Goal: Book appointment/travel/reservation

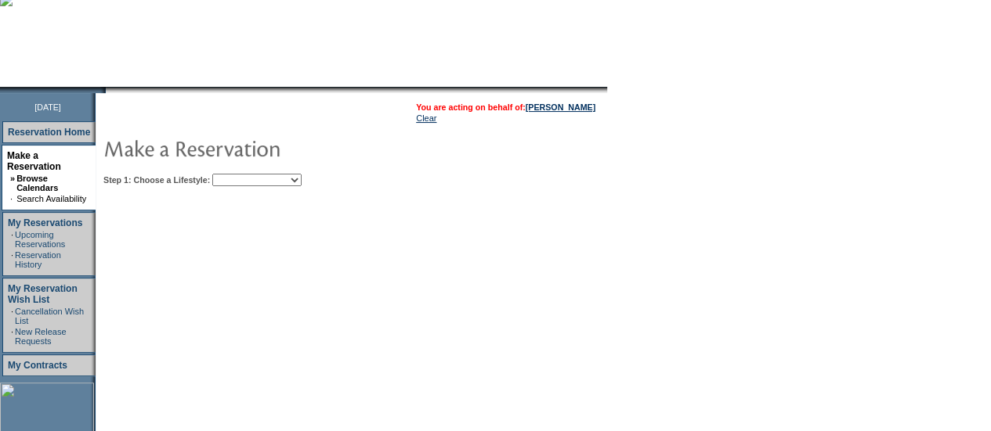
scroll to position [172, 0]
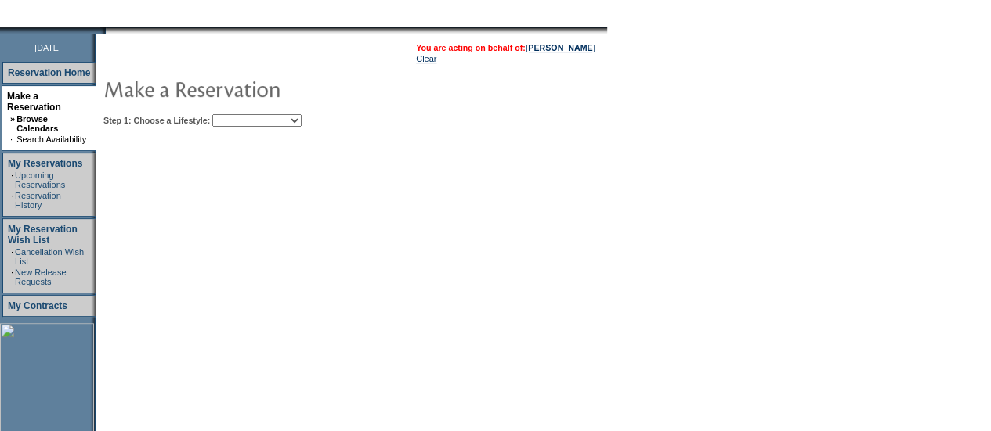
click at [301, 119] on select "Beach Leisure Metropolitan Mountain OIAL for Adventure OIAL for Couples OIAL fo…" at bounding box center [256, 120] width 89 height 13
select select "Mountain"
click at [239, 114] on select "Beach Leisure Metropolitan Mountain OIAL for Adventure OIAL for Couples OIAL fo…" at bounding box center [256, 120] width 89 height 13
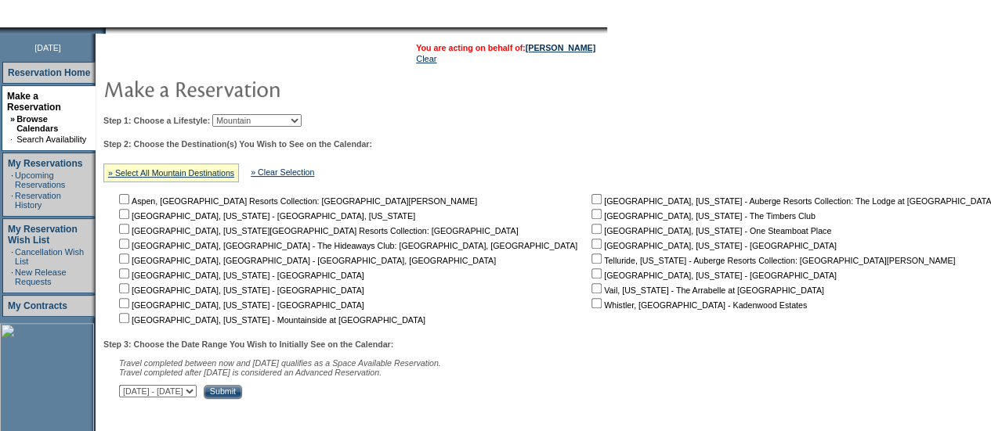
click at [591, 229] on input "checkbox" at bounding box center [596, 229] width 10 height 10
checkbox input "true"
click at [242, 392] on input "Submit" at bounding box center [223, 392] width 38 height 14
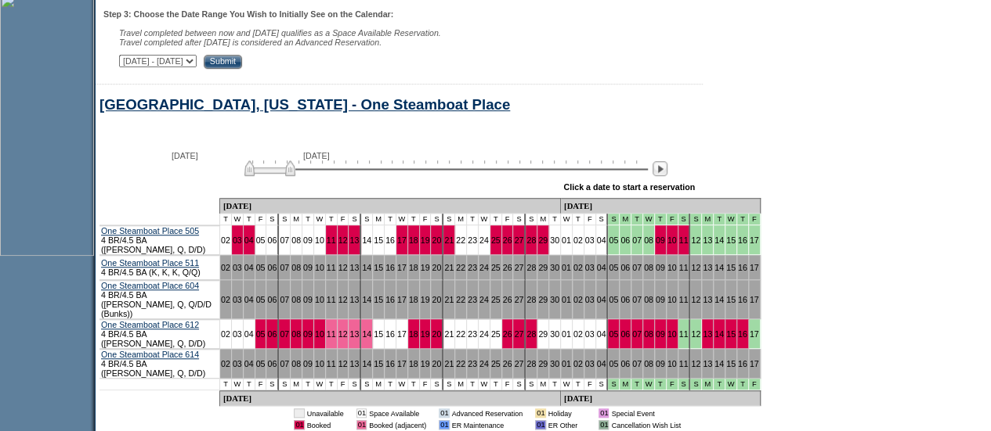
scroll to position [503, 0]
drag, startPoint x: 299, startPoint y: 178, endPoint x: 309, endPoint y: 178, distance: 9.4
click at [305, 176] on img at bounding box center [279, 169] width 51 height 16
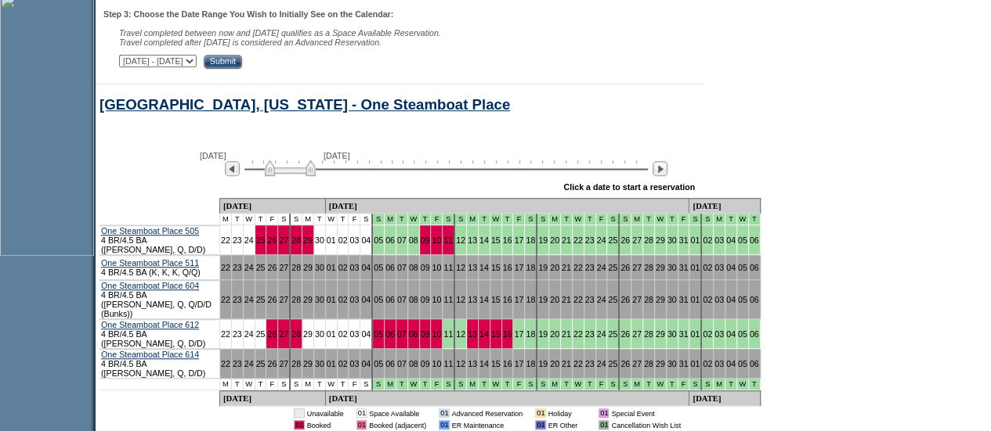
drag, startPoint x: 309, startPoint y: 178, endPoint x: 327, endPoint y: 178, distance: 18.0
click at [316, 176] on img at bounding box center [290, 169] width 51 height 16
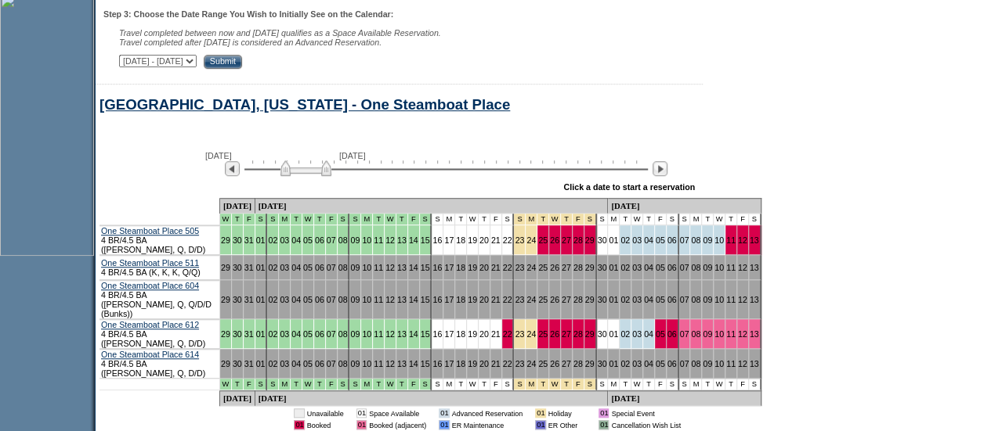
drag, startPoint x: 327, startPoint y: 178, endPoint x: 345, endPoint y: 178, distance: 18.0
click at [331, 176] on img at bounding box center [305, 169] width 51 height 16
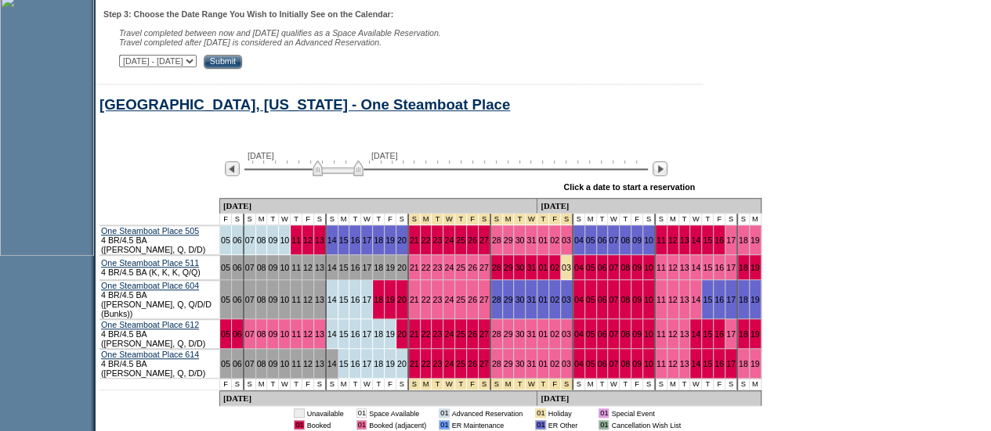
drag, startPoint x: 345, startPoint y: 178, endPoint x: 370, endPoint y: 176, distance: 25.1
click at [363, 176] on img at bounding box center [337, 169] width 51 height 16
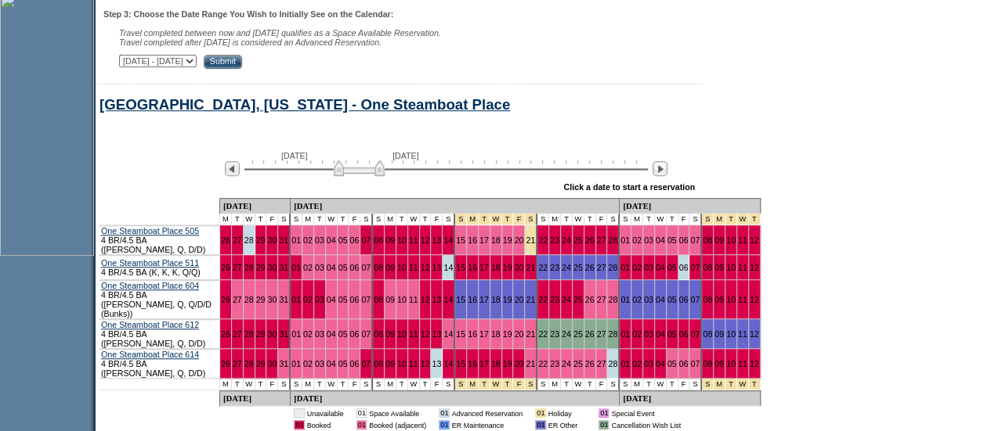
drag, startPoint x: 370, startPoint y: 176, endPoint x: 390, endPoint y: 175, distance: 20.4
click at [384, 175] on img at bounding box center [359, 169] width 51 height 16
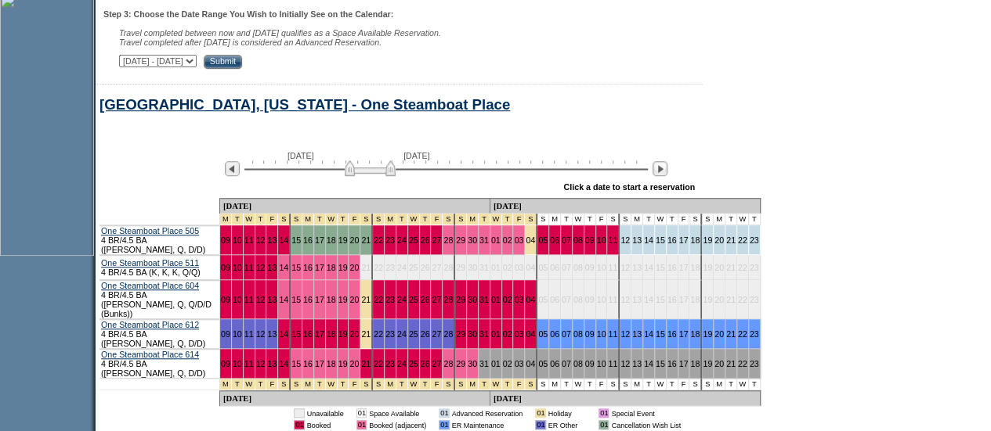
drag, startPoint x: 390, startPoint y: 175, endPoint x: 401, endPoint y: 175, distance: 11.0
click at [395, 175] on img at bounding box center [370, 169] width 51 height 16
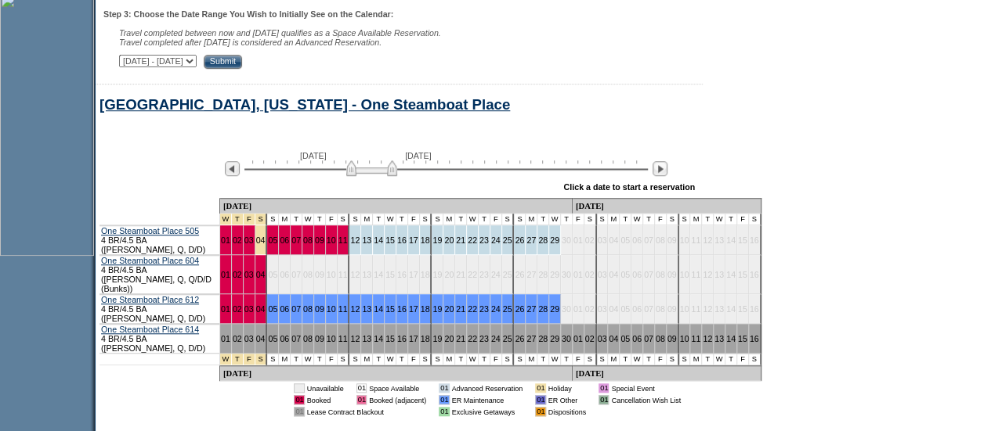
click at [197, 63] on select "[DATE] - [DATE] [DATE] - [DATE] [DATE] - [DATE] [DATE] - [DATE] [DATE] - [DATE]…" at bounding box center [158, 61] width 78 height 13
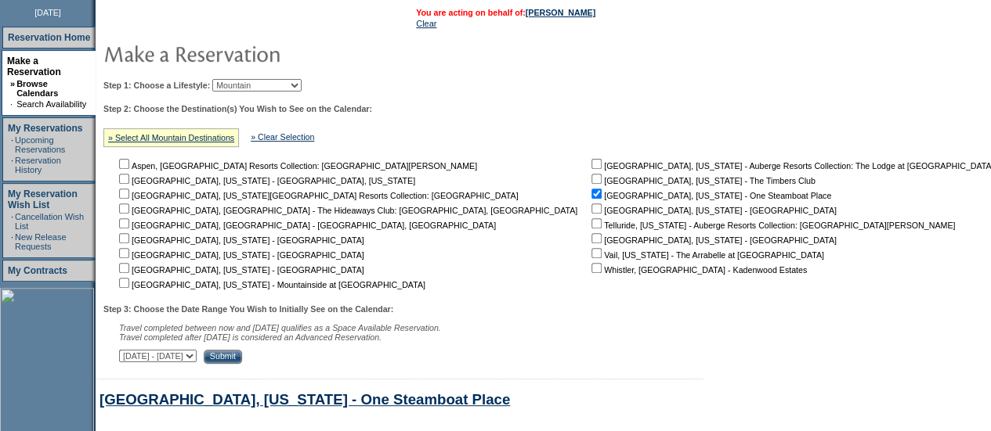
scroll to position [202, 0]
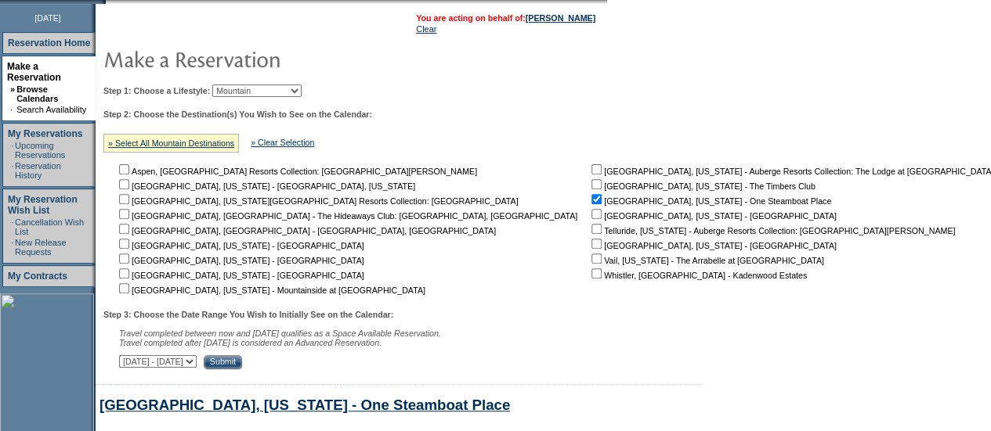
click at [129, 258] on input "checkbox" at bounding box center [124, 259] width 10 height 10
checkbox input "true"
click at [242, 364] on input "Submit" at bounding box center [223, 362] width 38 height 14
